Goal: Transaction & Acquisition: Book appointment/travel/reservation

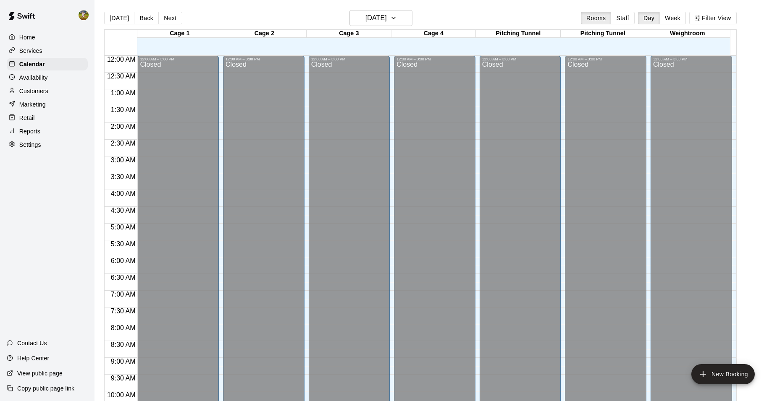
scroll to position [452, 0]
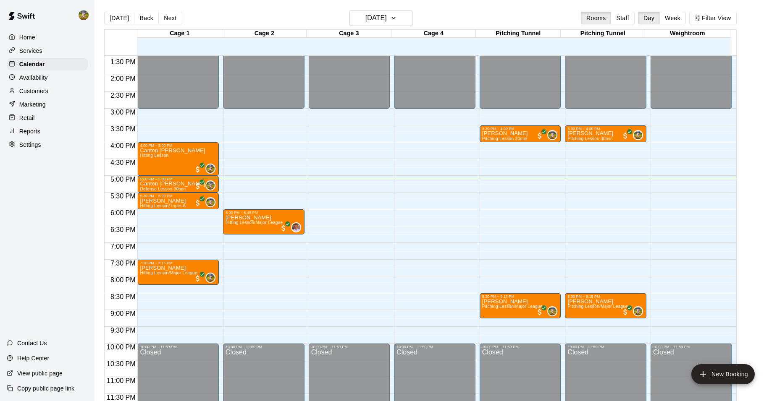
click at [41, 74] on div "Availability" at bounding box center [47, 77] width 81 height 13
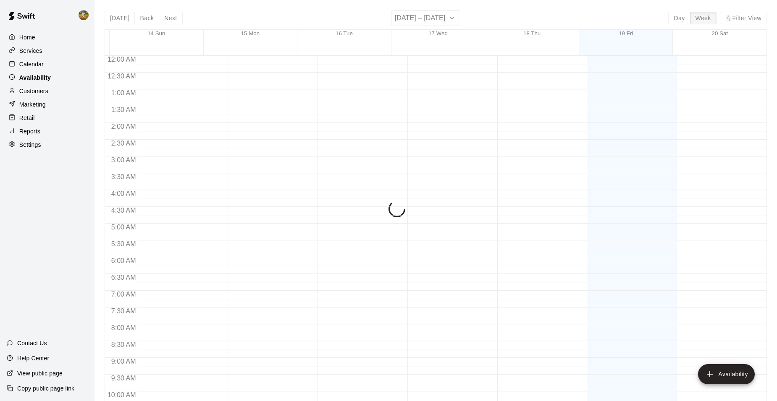
scroll to position [451, 0]
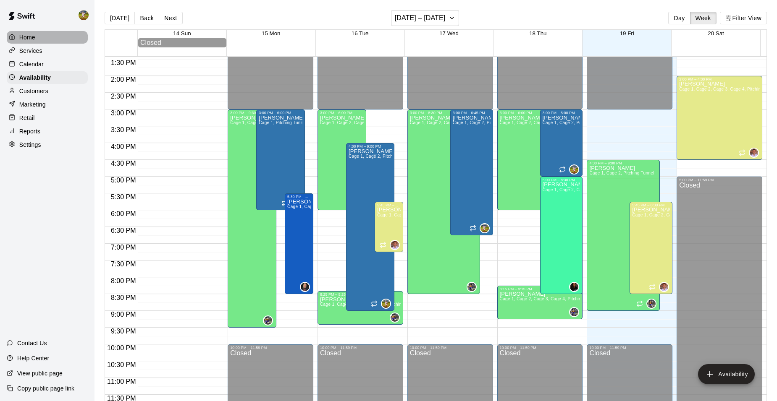
click at [43, 39] on div "Home" at bounding box center [47, 37] width 81 height 13
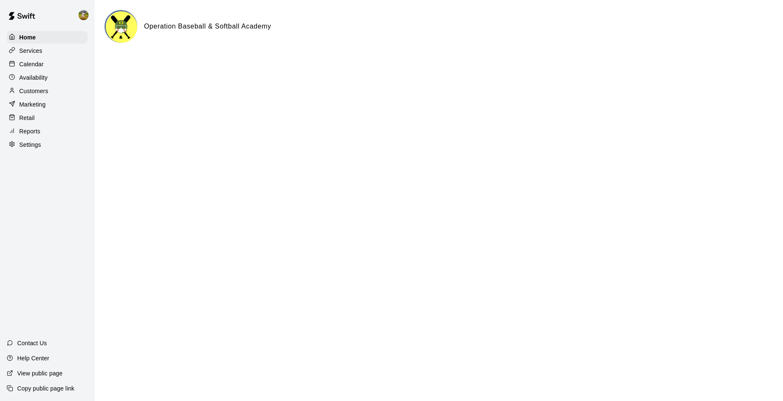
click at [61, 97] on div "Customers" at bounding box center [47, 91] width 81 height 13
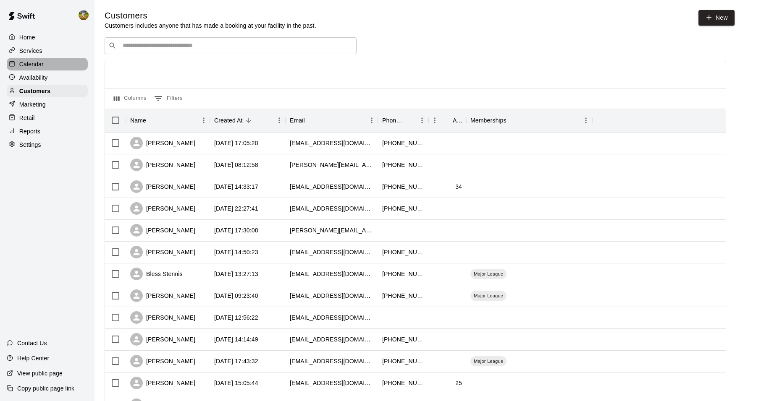
click at [44, 65] on div "Calendar" at bounding box center [47, 64] width 81 height 13
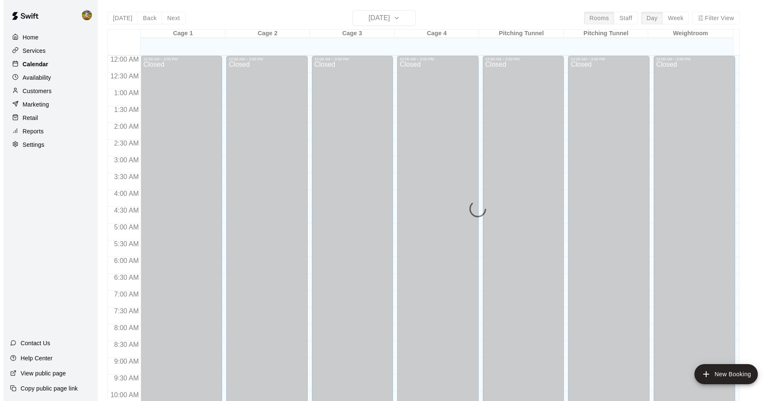
scroll to position [426, 0]
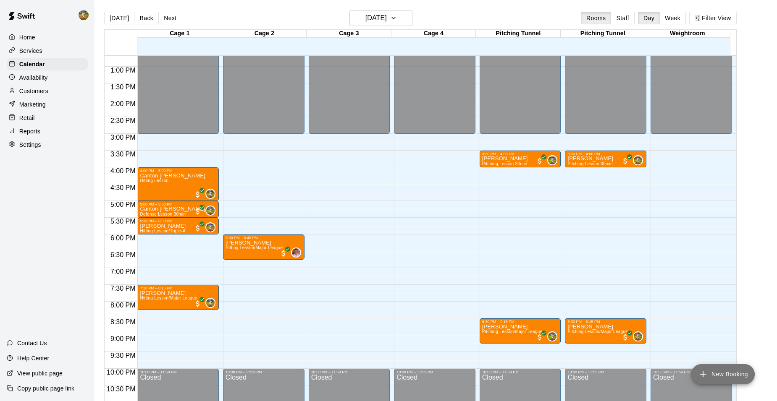
click at [707, 367] on button "New Booking" at bounding box center [722, 374] width 63 height 20
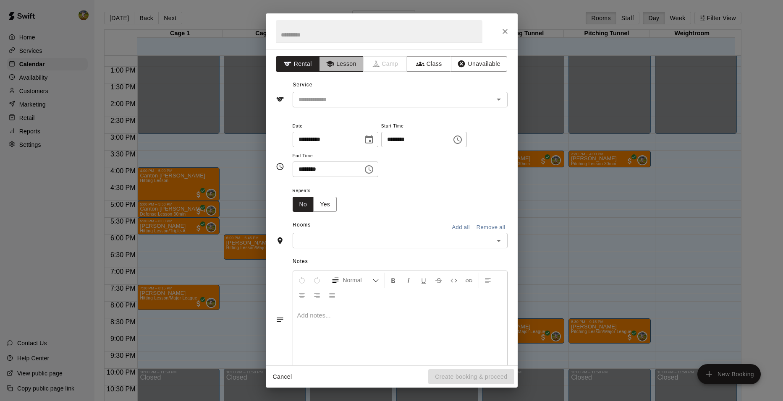
click at [348, 63] on button "Lesson" at bounding box center [341, 64] width 44 height 16
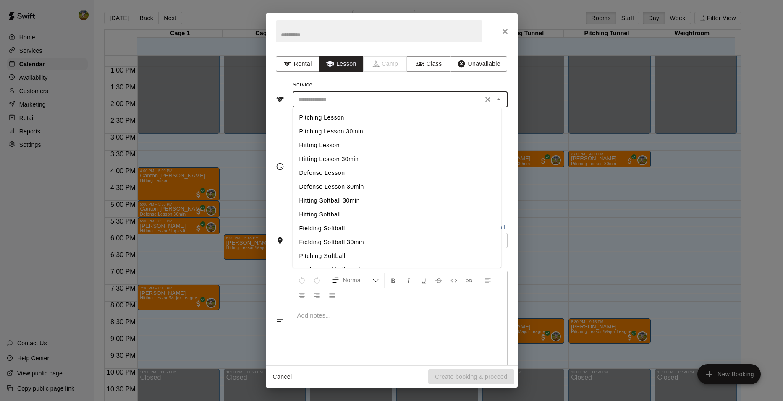
click at [372, 104] on input "text" at bounding box center [387, 99] width 185 height 10
click at [334, 256] on li "Pitching Softball" at bounding box center [397, 256] width 209 height 14
type input "**********"
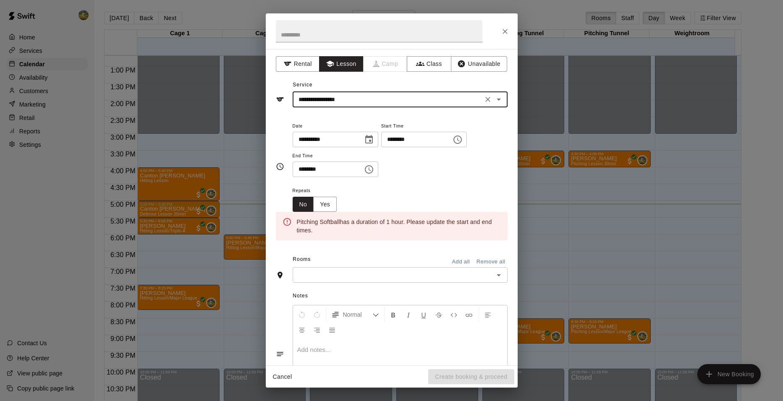
click at [374, 172] on icon "Choose time, selected time is 5:30 PM" at bounding box center [369, 170] width 10 height 10
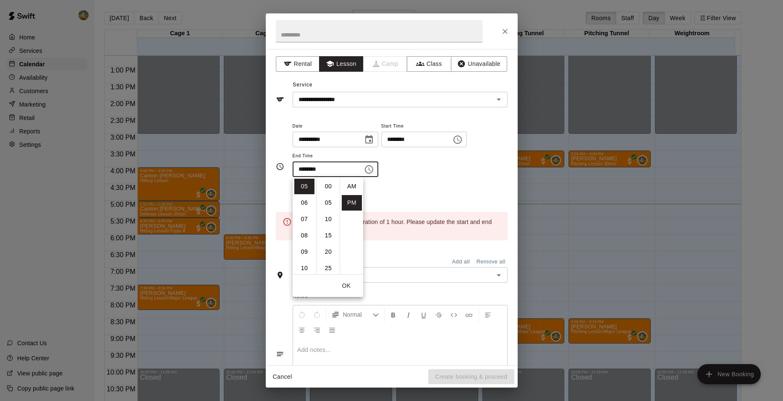
scroll to position [15, 0]
click at [308, 204] on li "06" at bounding box center [304, 203] width 20 height 16
click at [374, 169] on icon "Choose time, selected time is 6:30 PM" at bounding box center [369, 170] width 10 height 10
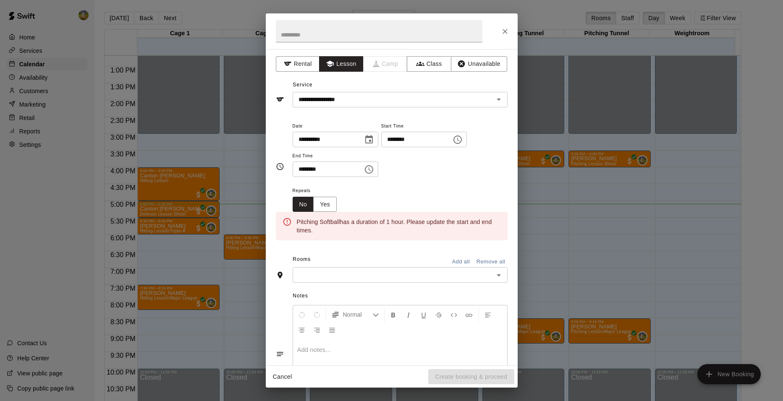
drag, startPoint x: 378, startPoint y: 169, endPoint x: 366, endPoint y: 171, distance: 12.4
click at [374, 169] on icon "Choose time, selected time is 6:30 PM" at bounding box center [369, 170] width 10 height 10
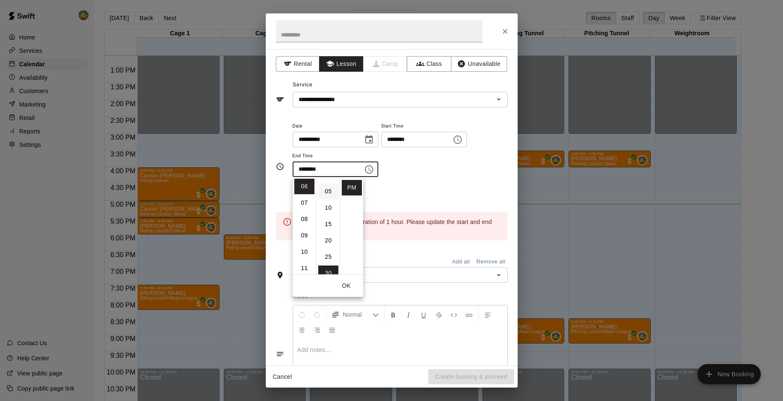
scroll to position [0, 0]
click at [326, 186] on li "00" at bounding box center [328, 187] width 20 height 16
type input "********"
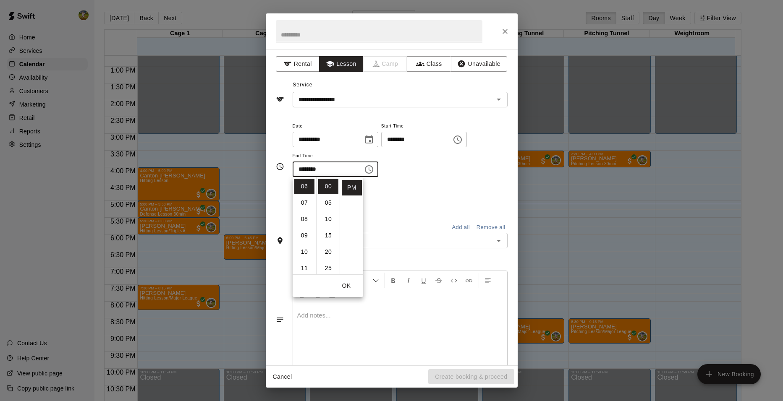
click at [442, 177] on div "**********" at bounding box center [400, 149] width 215 height 57
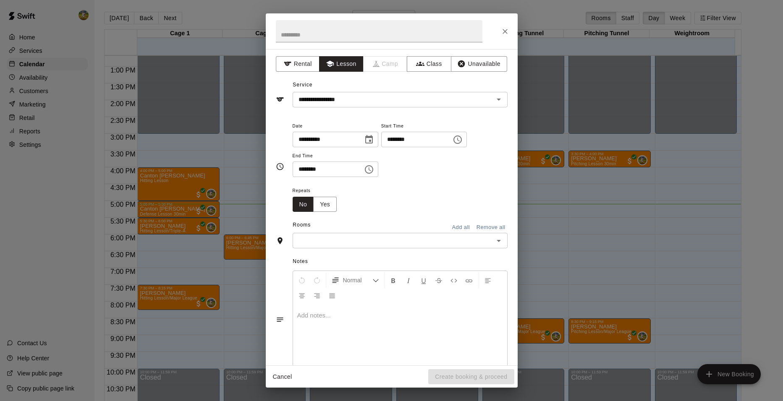
click at [380, 246] on div "​" at bounding box center [400, 241] width 215 height 16
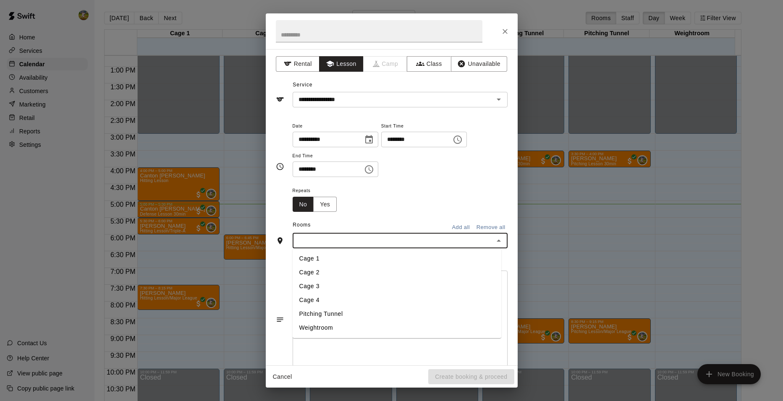
click at [343, 312] on li "Pitching Tunnel" at bounding box center [397, 314] width 209 height 14
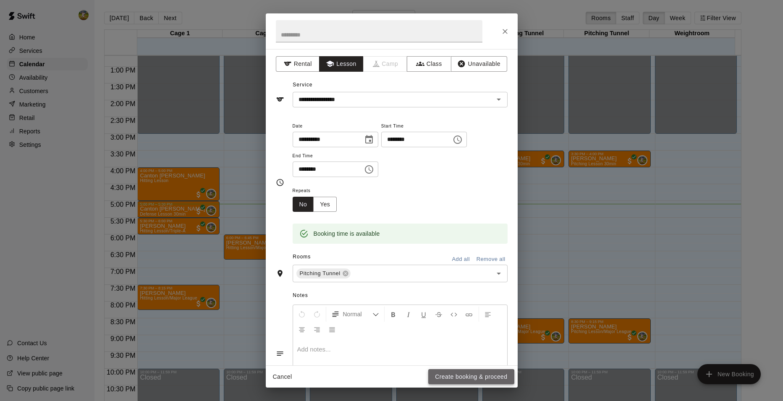
click at [471, 378] on button "Create booking & proceed" at bounding box center [471, 377] width 86 height 16
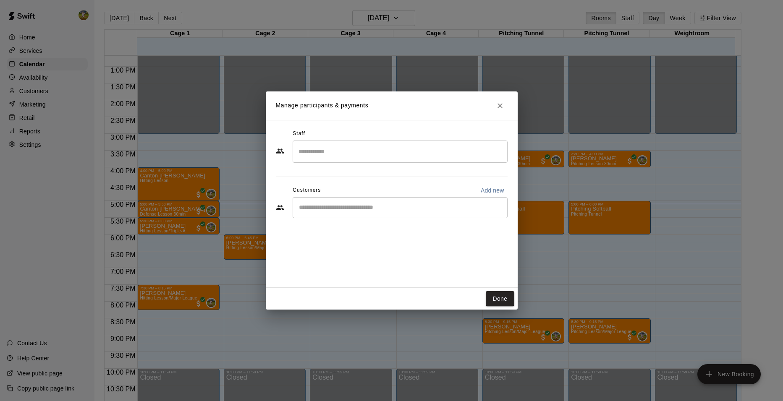
click at [348, 154] on input "Search staff" at bounding box center [399, 151] width 207 height 15
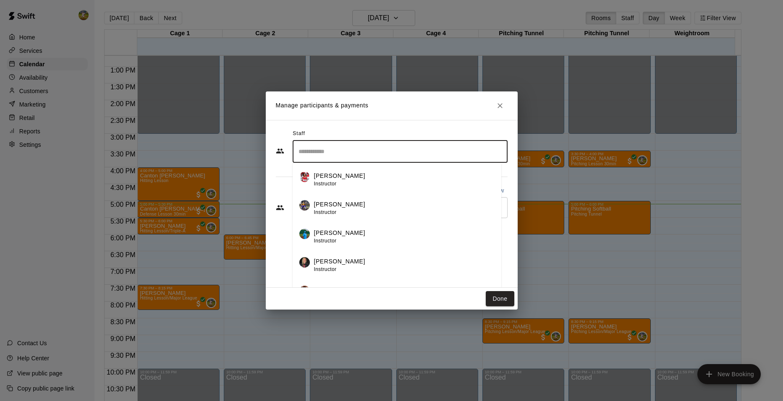
click at [353, 205] on p "Chirstina Moncivais" at bounding box center [339, 204] width 51 height 9
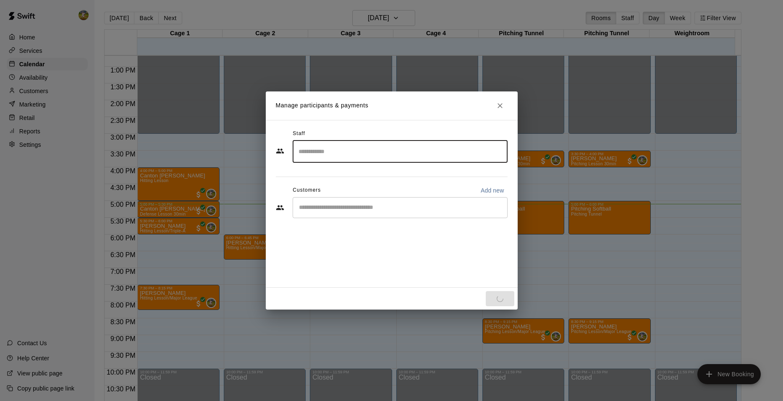
click at [356, 212] on div "​" at bounding box center [400, 207] width 215 height 21
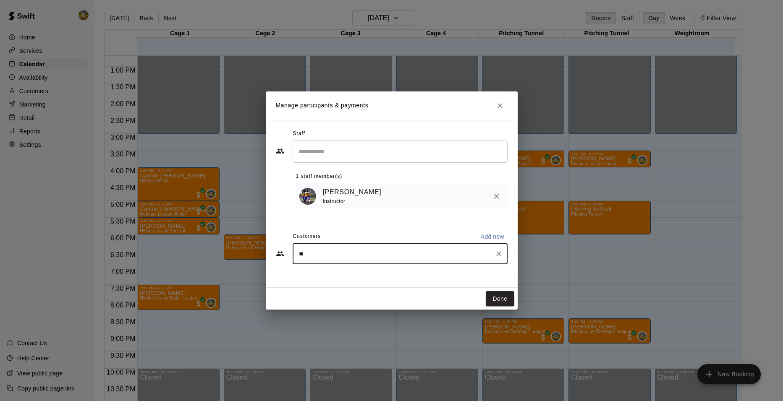
type input "***"
click at [435, 284] on div "[PERSON_NAME] Major League [EMAIL_ADDRESS][DOMAIN_NAME]" at bounding box center [408, 279] width 185 height 18
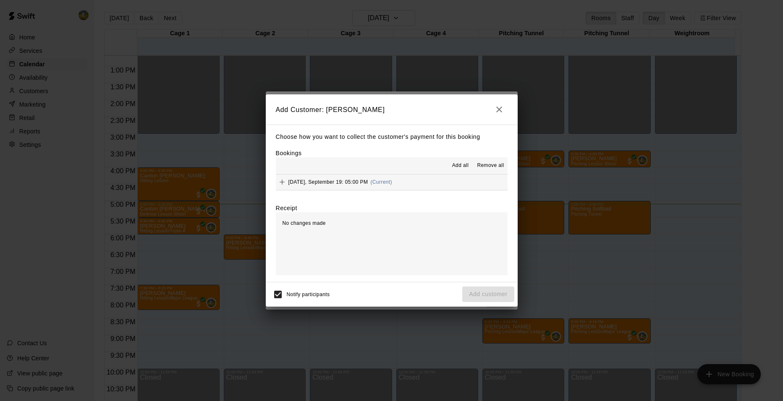
click at [394, 185] on button "Friday, September 19: 05:00 PM (Current)" at bounding box center [392, 183] width 232 height 16
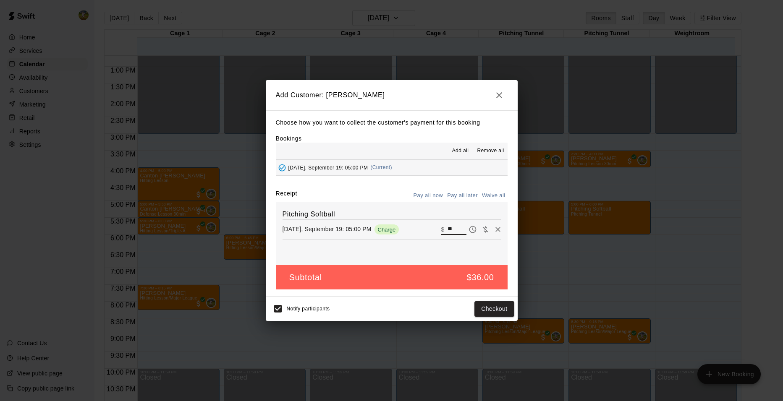
click at [448, 228] on input "**" at bounding box center [457, 229] width 18 height 11
type input "**"
click at [508, 311] on button "Checkout" at bounding box center [493, 309] width 39 height 16
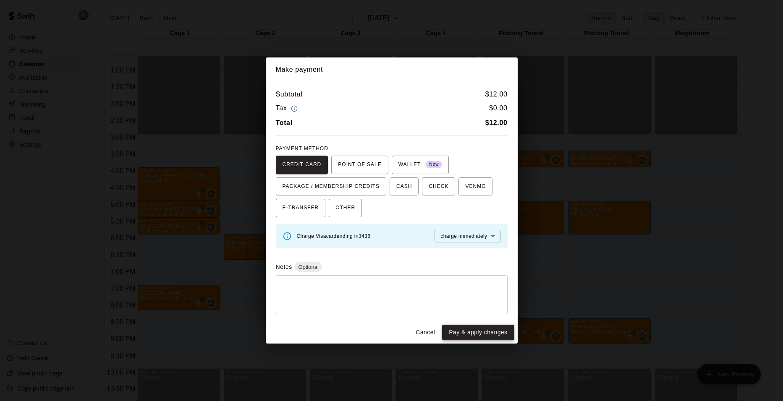
click at [460, 332] on button "Pay & apply changes" at bounding box center [478, 333] width 72 height 16
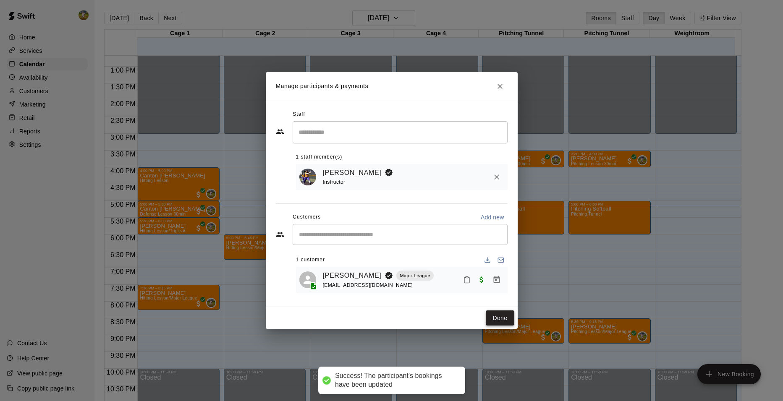
click at [506, 317] on button "Done" at bounding box center [500, 319] width 28 height 16
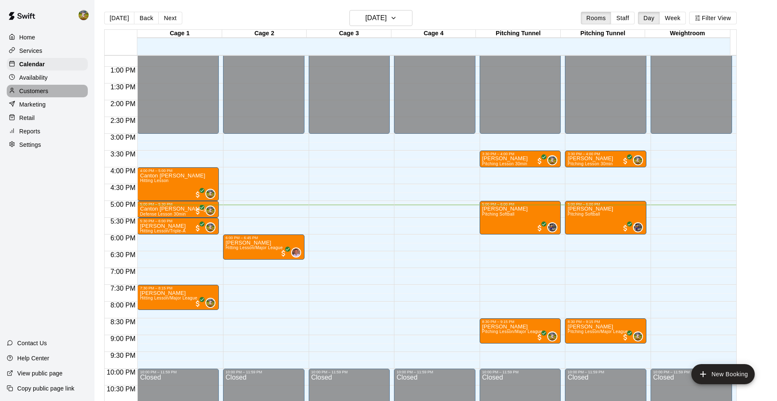
click at [45, 92] on p "Customers" at bounding box center [33, 91] width 29 height 8
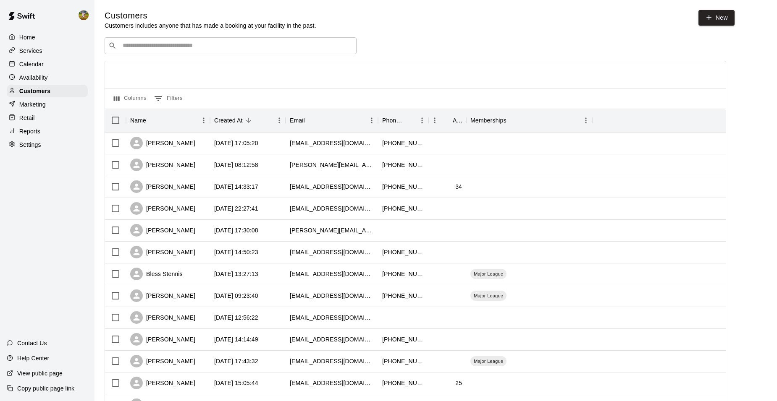
click at [174, 45] on input "Search customers by name or email" at bounding box center [236, 46] width 233 height 8
type input "**"
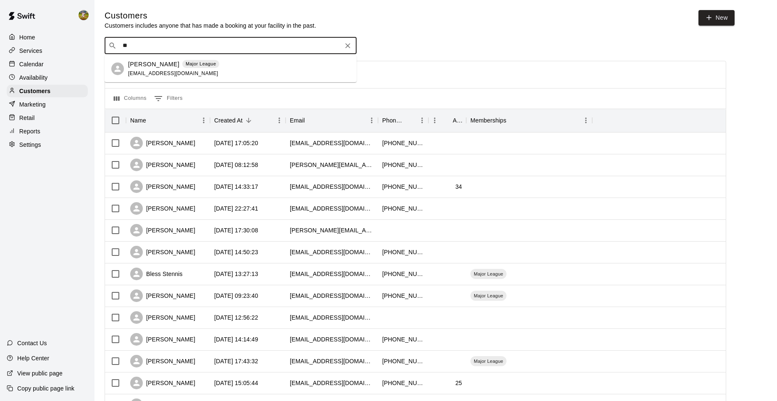
click at [155, 70] on div "[PERSON_NAME] Major League [EMAIL_ADDRESS][DOMAIN_NAME]" at bounding box center [173, 69] width 91 height 18
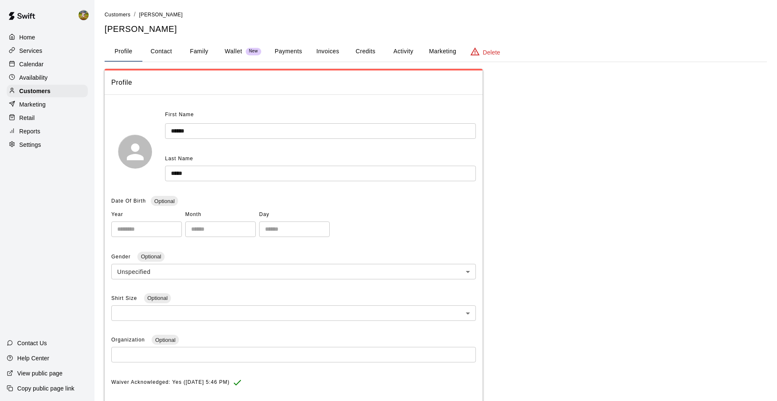
click at [249, 55] on div "New" at bounding box center [254, 52] width 16 height 8
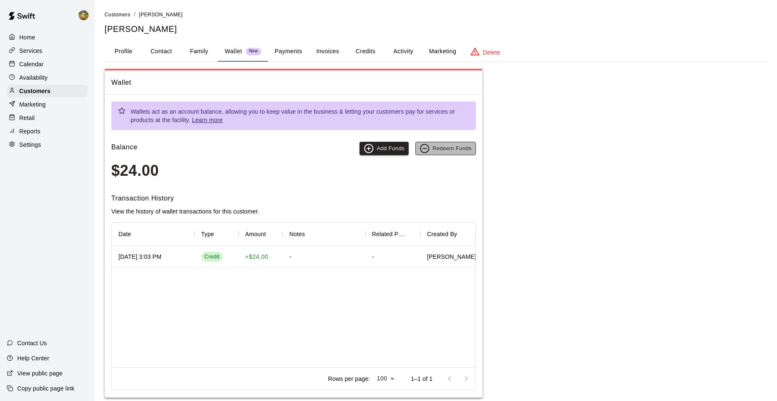
click at [448, 149] on button "Redeem Funds" at bounding box center [445, 148] width 60 height 13
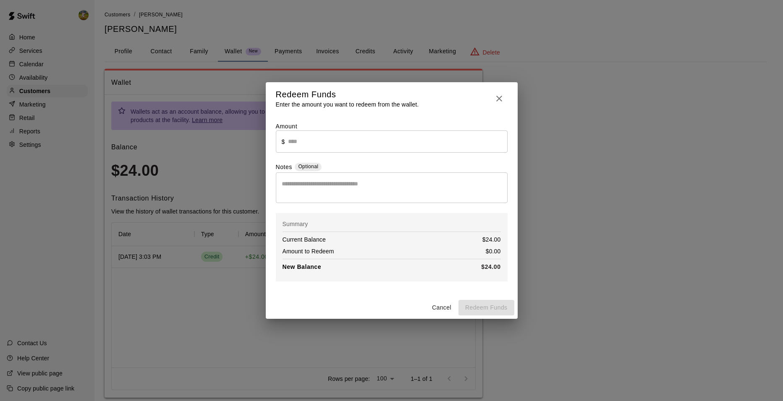
click at [369, 141] on input "text" at bounding box center [397, 142] width 219 height 22
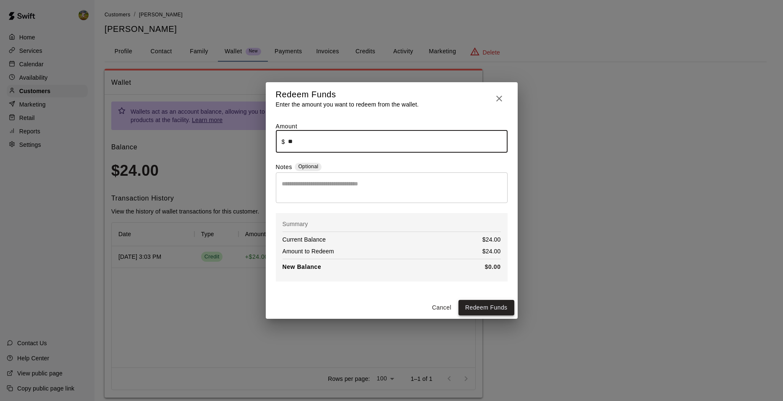
type input "*****"
click at [493, 312] on button "Redeem Funds" at bounding box center [487, 308] width 56 height 16
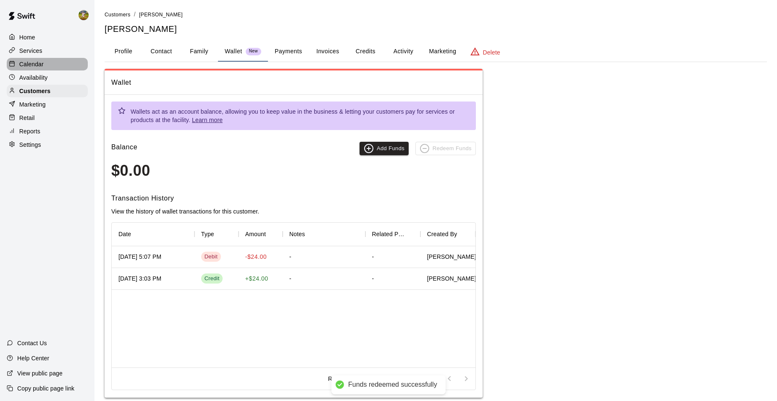
click at [39, 66] on p "Calendar" at bounding box center [31, 64] width 24 height 8
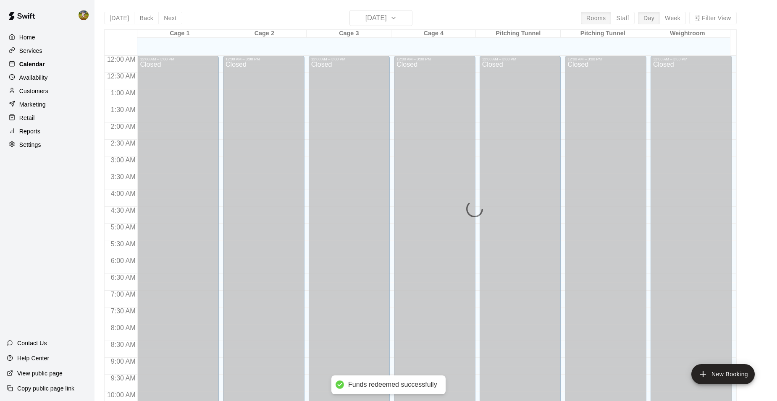
scroll to position [426, 0]
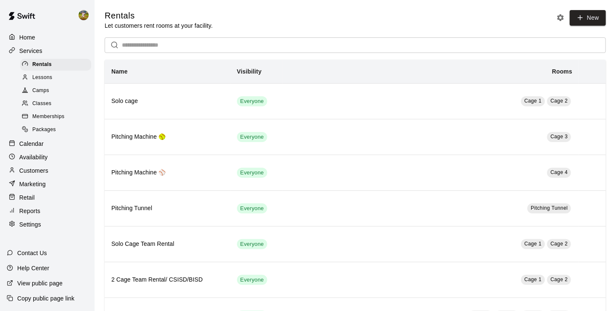
click at [49, 175] on div "Customers" at bounding box center [47, 170] width 81 height 13
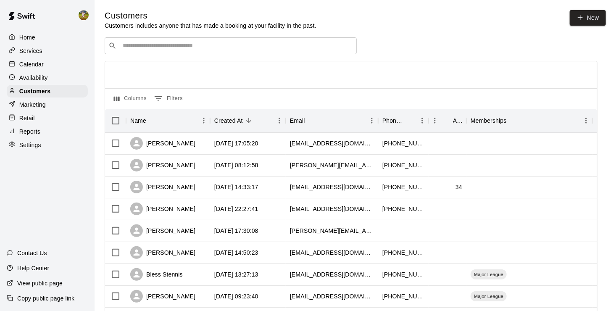
click at [180, 48] on input "Search customers by name or email" at bounding box center [236, 46] width 233 height 8
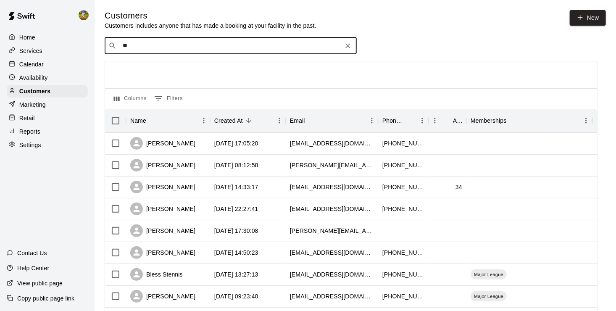
type input "***"
click at [200, 66] on div "[PERSON_NAME] Major League [EMAIL_ADDRESS][DOMAIN_NAME]" at bounding box center [239, 69] width 222 height 18
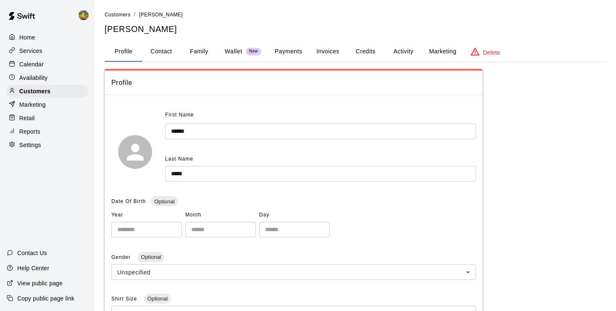
click at [237, 55] on p "Wallet" at bounding box center [234, 51] width 18 height 9
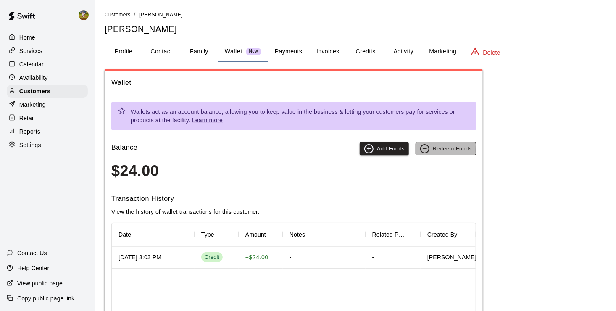
click at [436, 149] on button "Redeem Funds" at bounding box center [445, 148] width 60 height 13
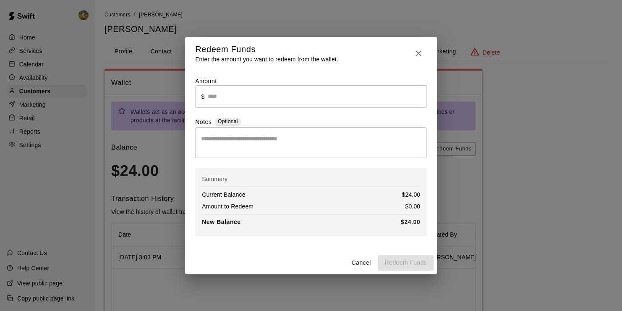
click at [291, 100] on input "text" at bounding box center [317, 96] width 219 height 22
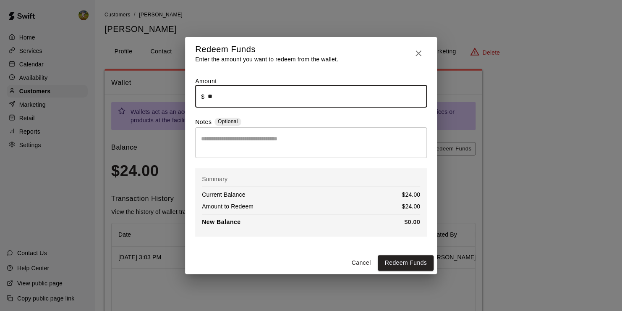
type input "*****"
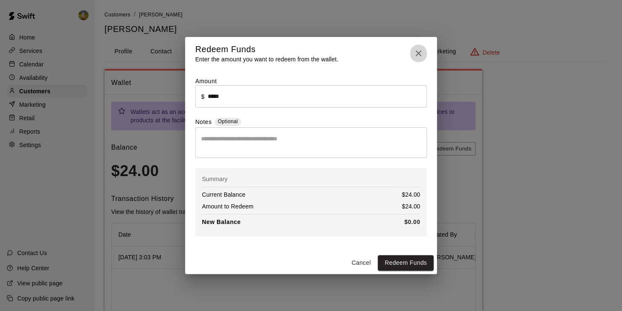
click at [416, 54] on icon "button" at bounding box center [419, 53] width 10 height 10
